Goal: Complete application form

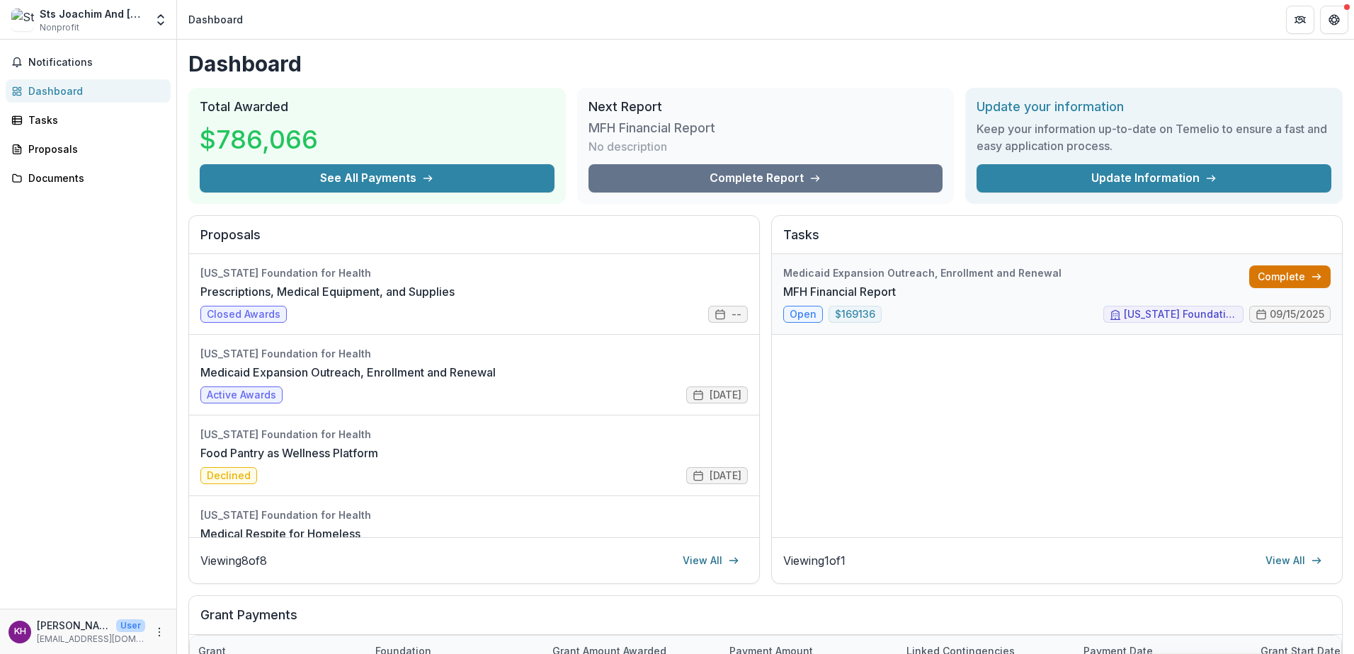
click at [1281, 277] on link "Complete" at bounding box center [1289, 276] width 81 height 23
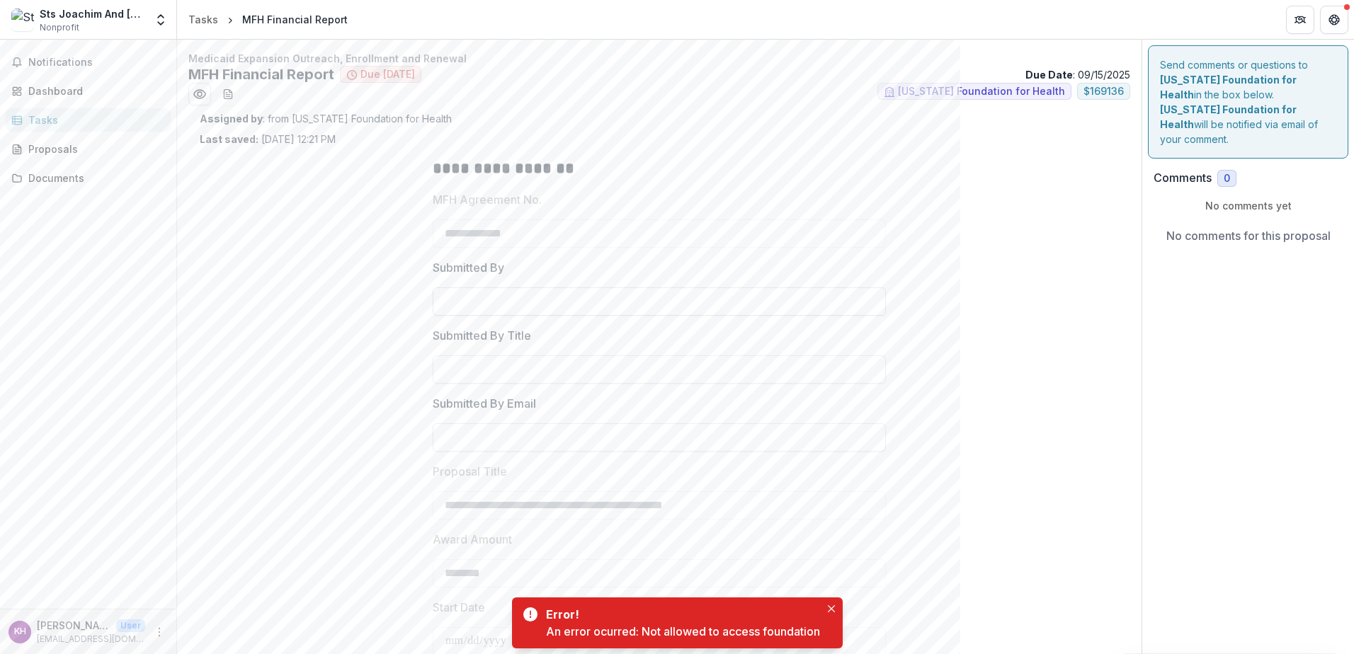
click at [536, 300] on input "Submitted By" at bounding box center [659, 301] width 453 height 28
type input "**********"
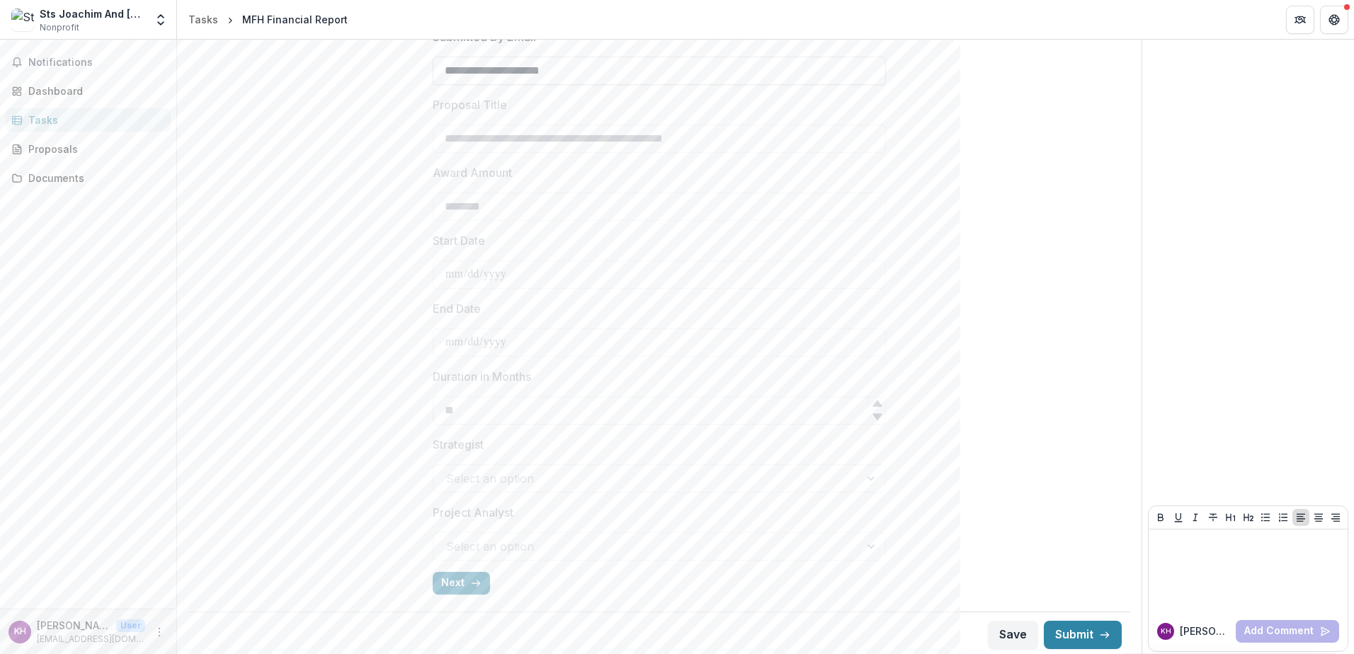
scroll to position [370, 0]
click at [512, 479] on div "Select an option" at bounding box center [659, 475] width 453 height 28
click at [835, 478] on div "Select an option" at bounding box center [659, 475] width 453 height 28
click at [442, 573] on button "Next" at bounding box center [461, 579] width 57 height 23
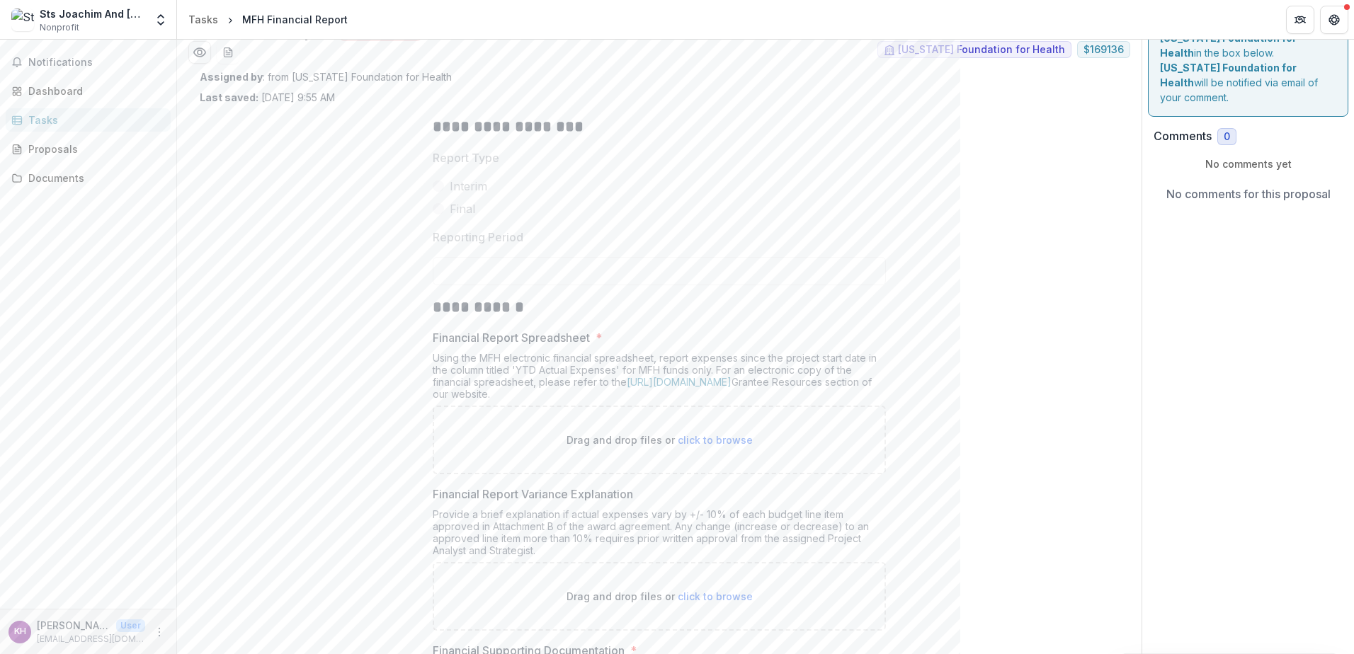
scroll to position [0, 0]
